Goal: Go to known website: Go to known website

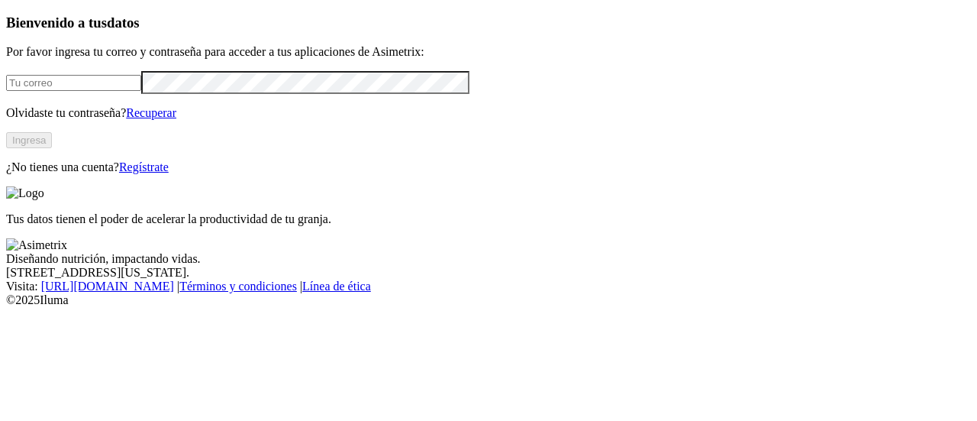
type input "[PERSON_NAME][EMAIL_ADDRESS][PERSON_NAME][DOMAIN_NAME]"
click at [52, 148] on button "Ingresa" at bounding box center [29, 140] width 46 height 16
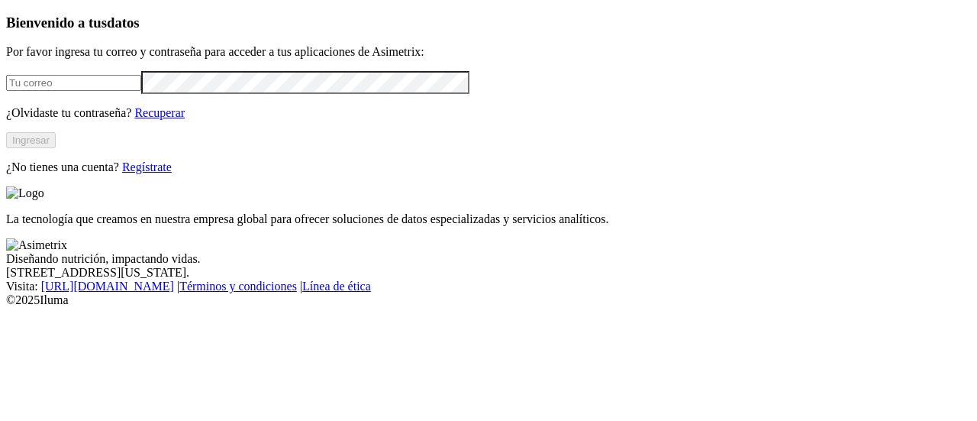
type input "[PERSON_NAME][EMAIL_ADDRESS][PERSON_NAME][DOMAIN_NAME]"
click at [56, 148] on button "Ingresar" at bounding box center [31, 140] width 50 height 16
